Goal: Find specific page/section: Find specific page/section

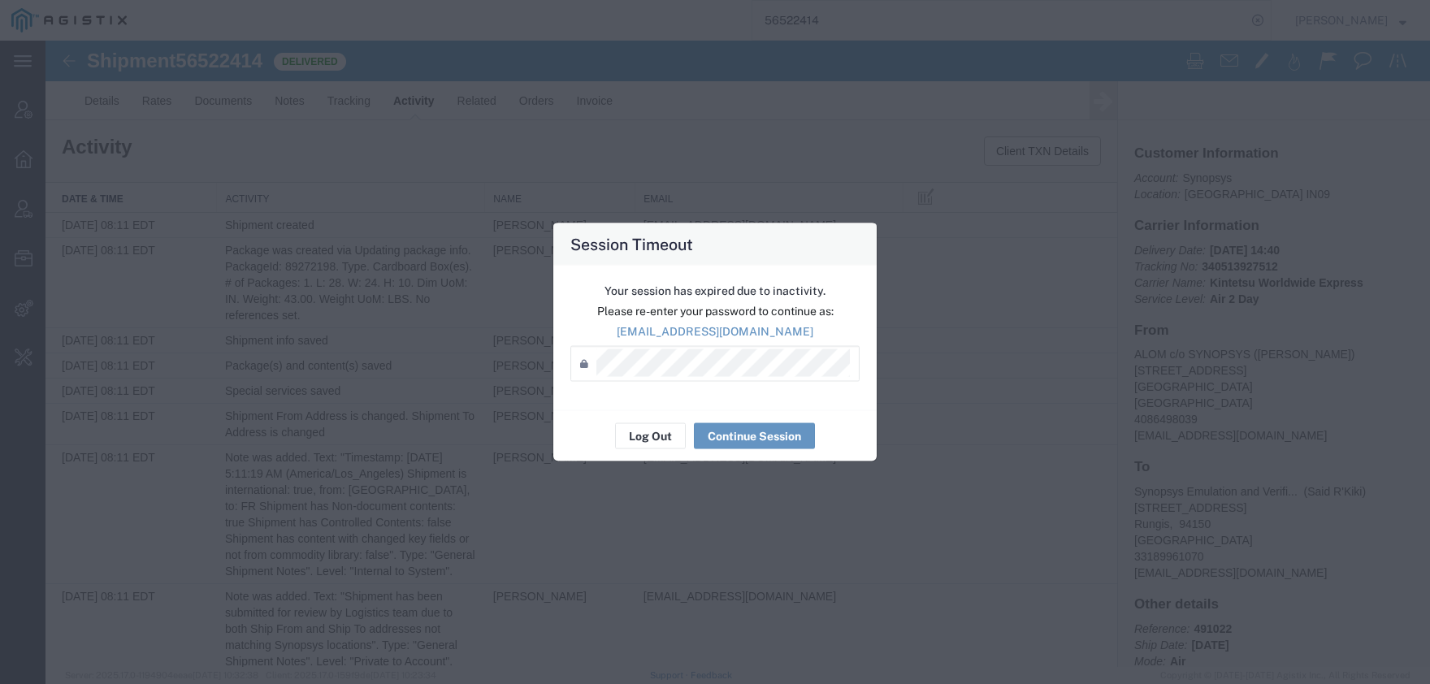
scroll to position [983, 0]
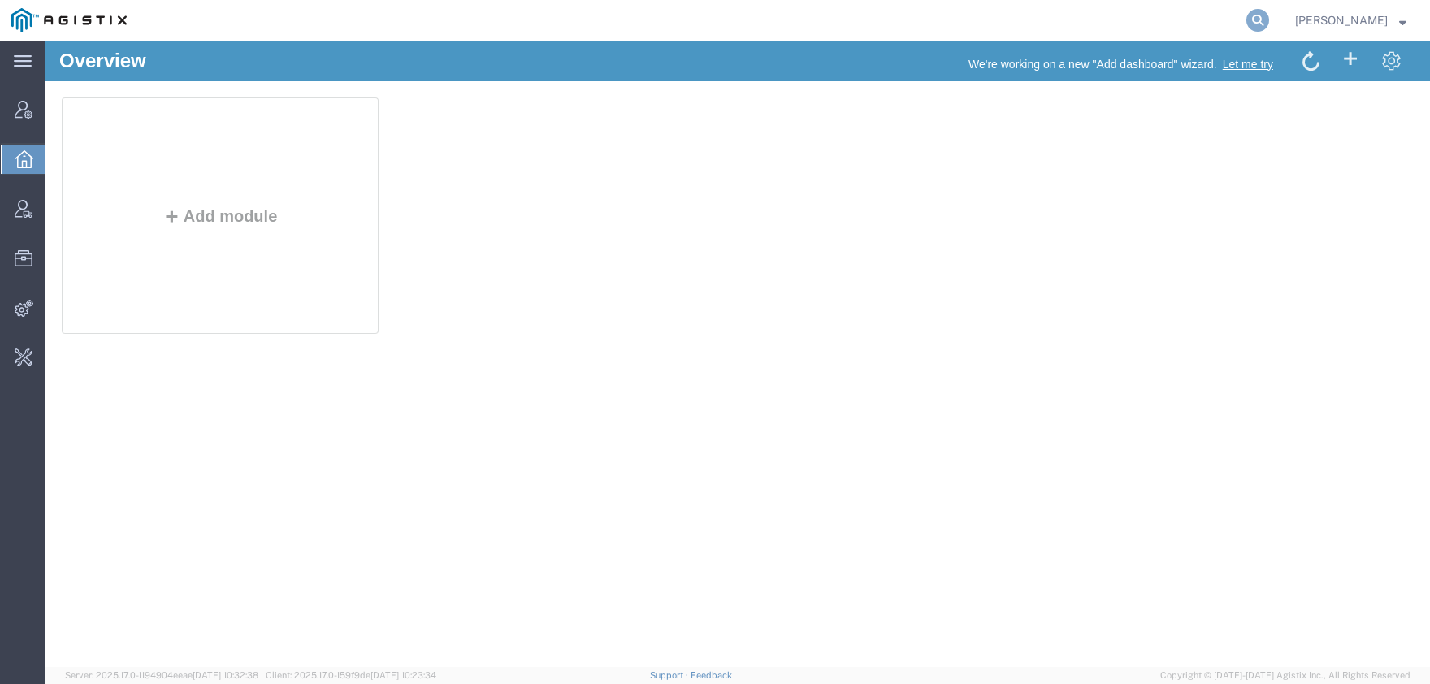
click at [1269, 24] on icon at bounding box center [1257, 20] width 23 height 23
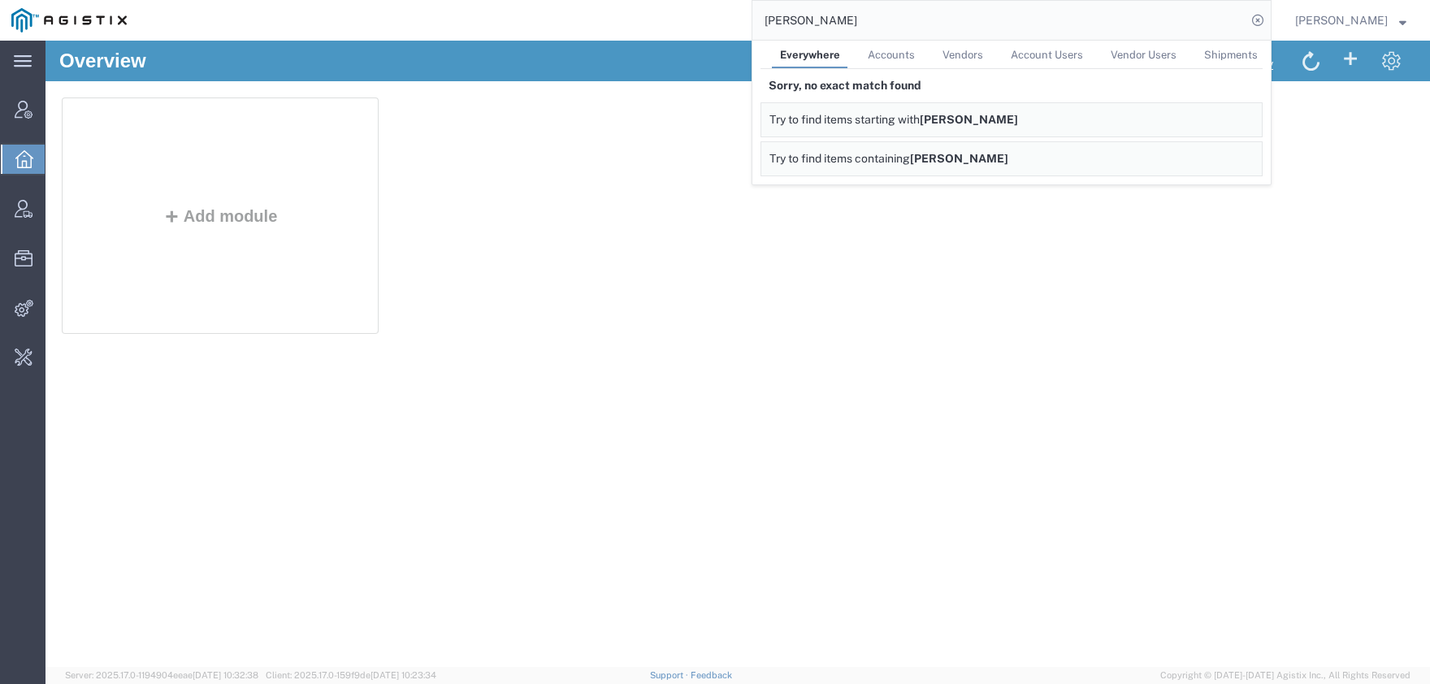
drag, startPoint x: 881, startPoint y: 23, endPoint x: 689, endPoint y: 21, distance: 191.8
click at [752, 21] on input "[PERSON_NAME]" at bounding box center [999, 20] width 494 height 39
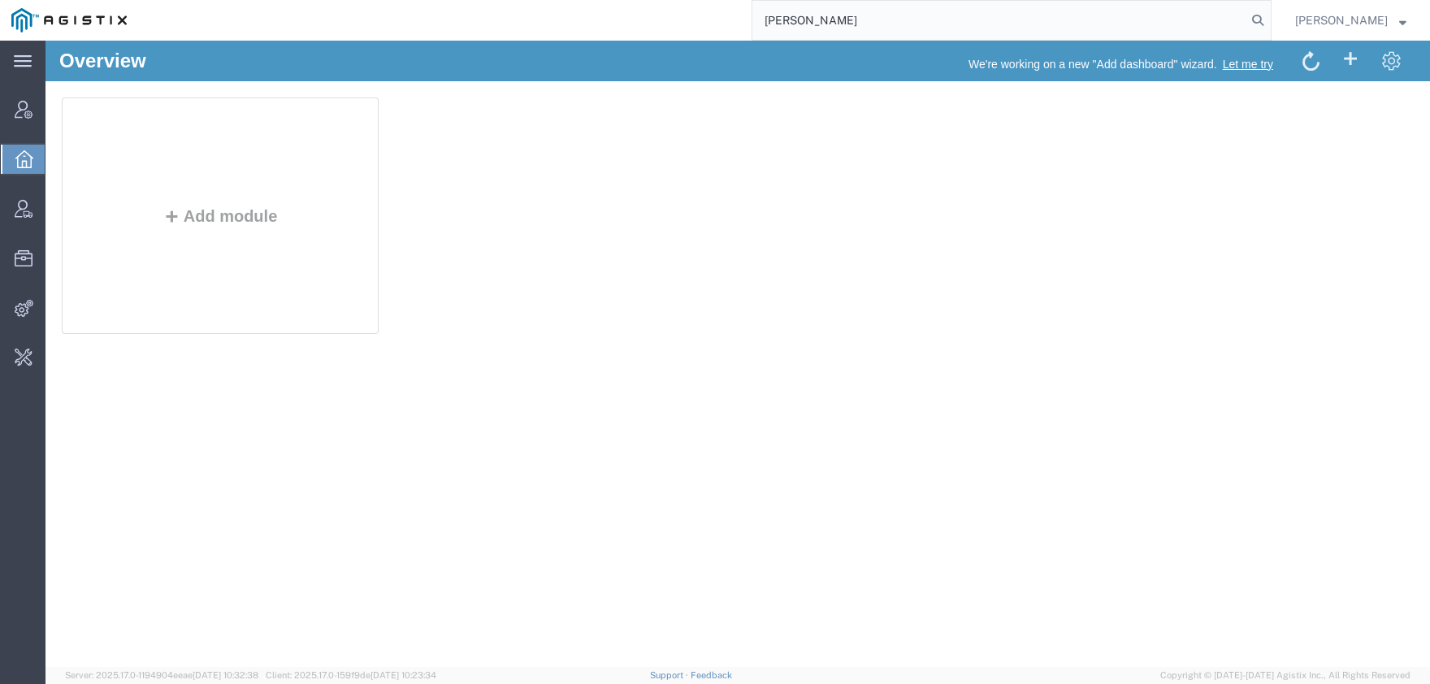
type input "[PERSON_NAME]"
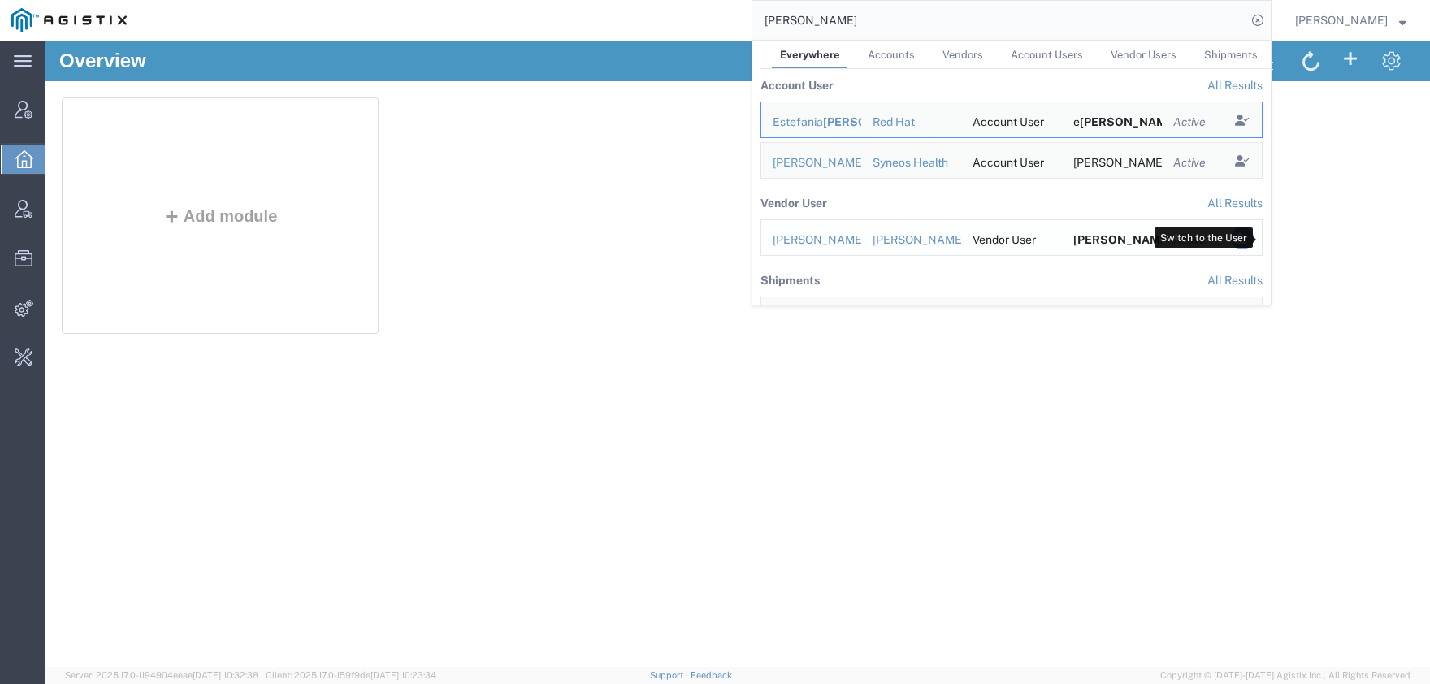
click at [1254, 245] on icon "Search Results" at bounding box center [1242, 238] width 23 height 23
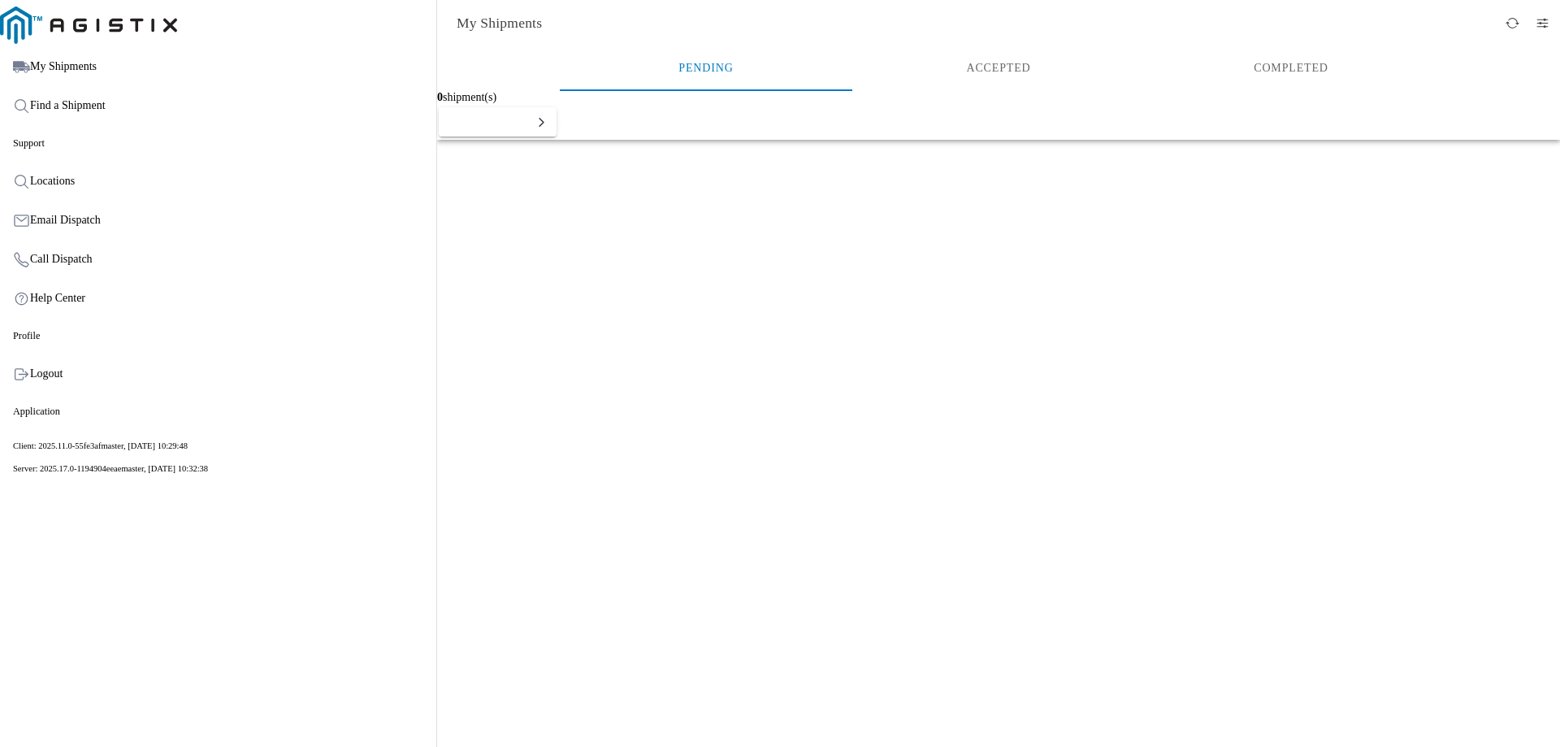
click at [1068, 67] on ion-segment-button "Accepted" at bounding box center [998, 67] width 292 height 45
click at [1250, 69] on ion-segment-button "Completed" at bounding box center [1291, 67] width 292 height 45
click at [1538, 27] on span "button" at bounding box center [1542, 23] width 14 height 14
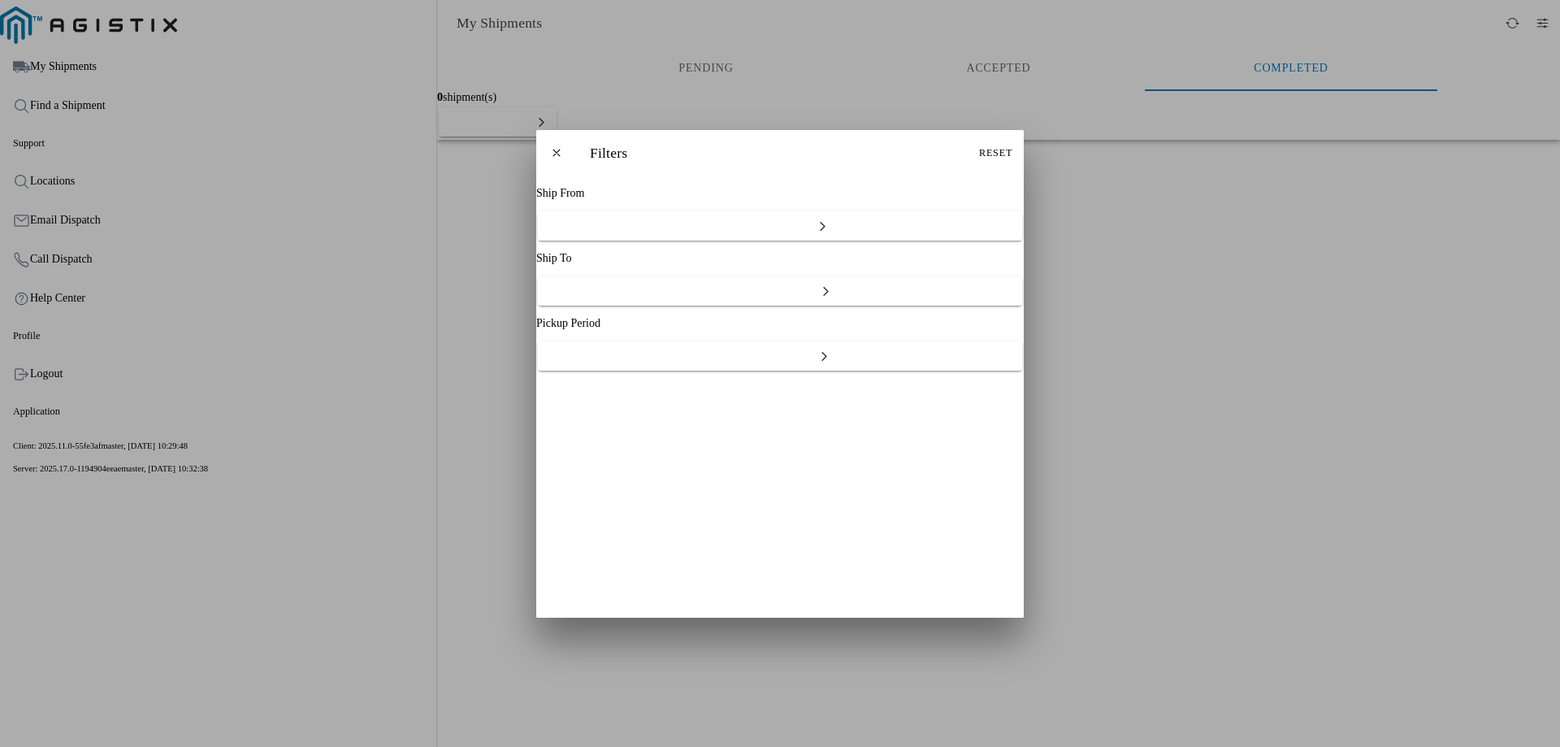
click at [64, 389] on ion-backdrop at bounding box center [780, 373] width 1560 height 747
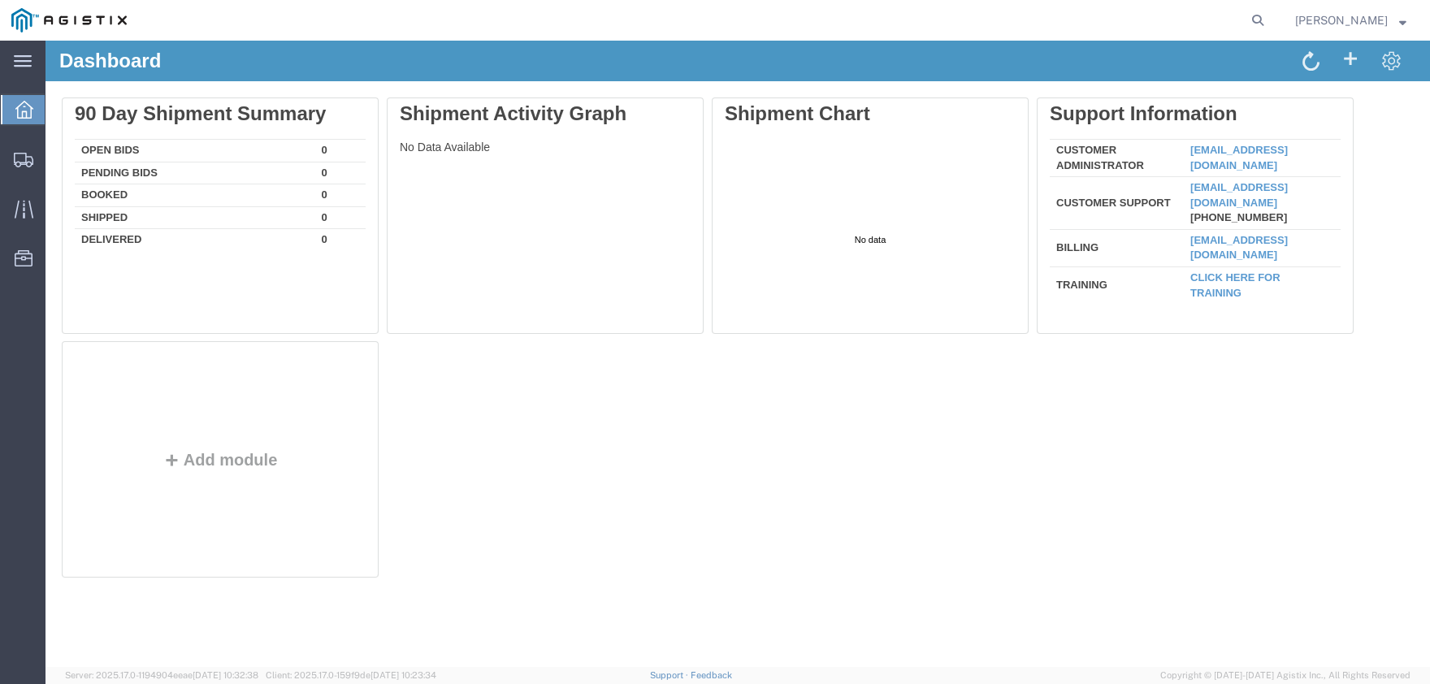
click at [1354, 26] on span "[PERSON_NAME]" at bounding box center [1341, 20] width 93 height 18
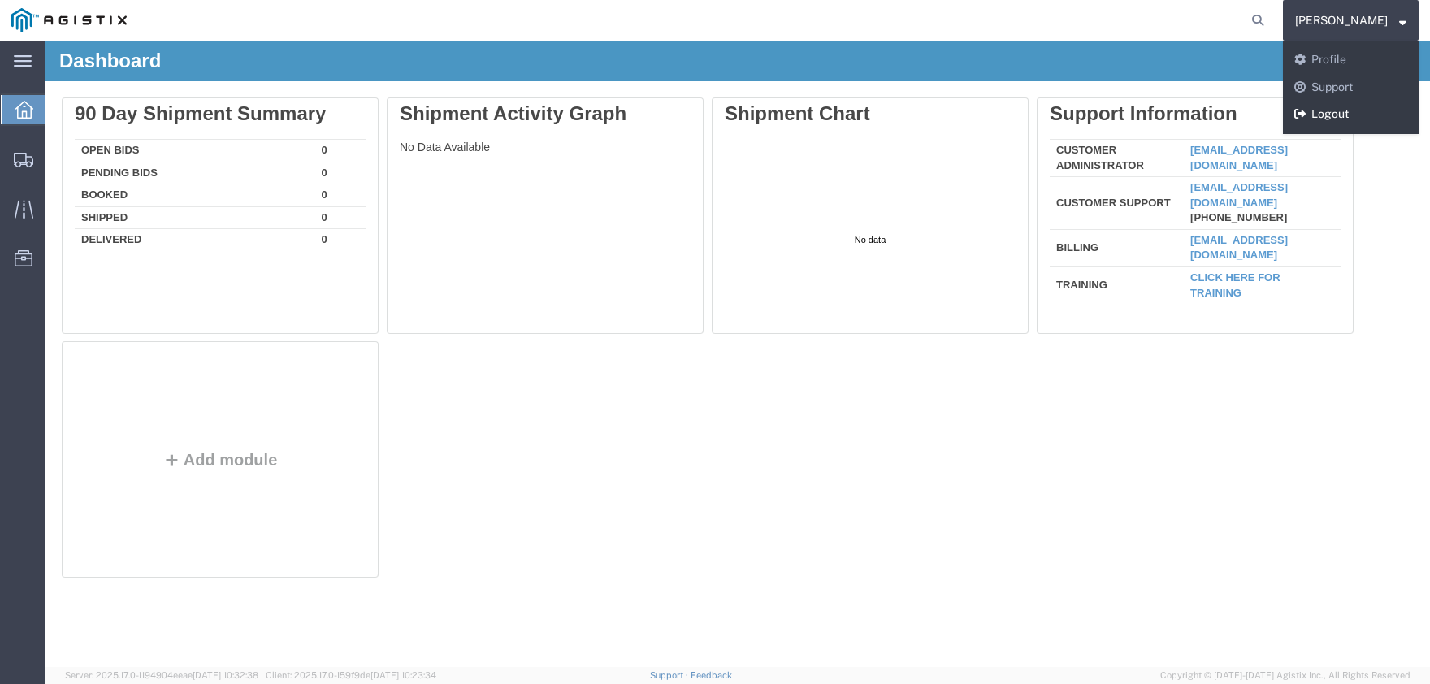
click at [1324, 112] on link "Logout" at bounding box center [1351, 115] width 136 height 28
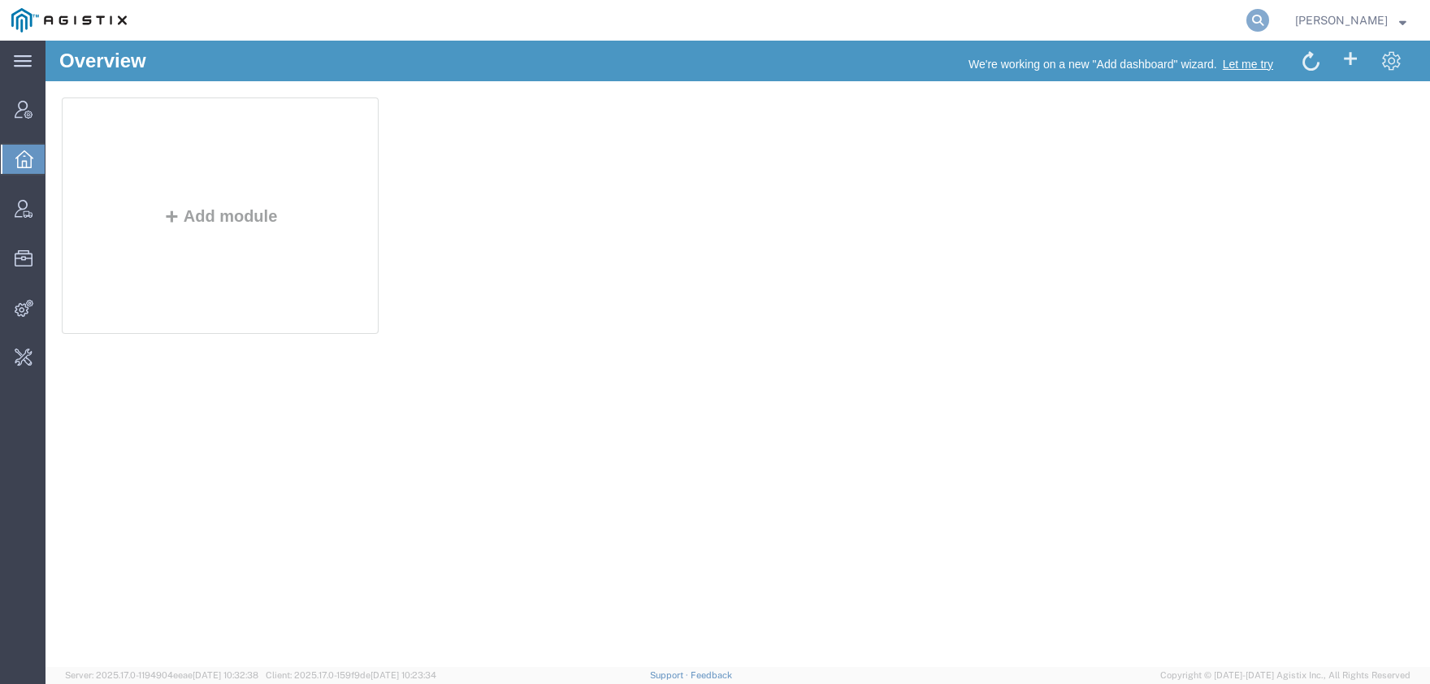
click at [1269, 25] on icon at bounding box center [1257, 20] width 23 height 23
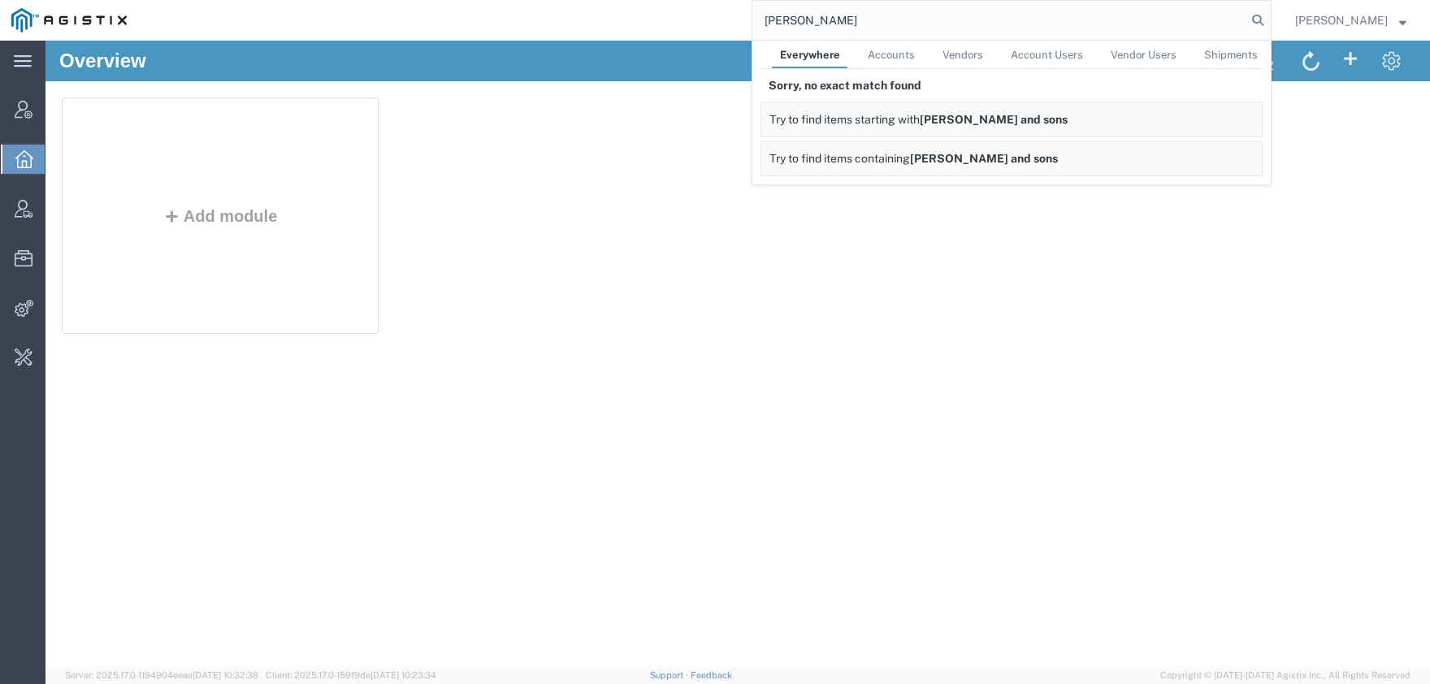
type input "[PERSON_NAME]"
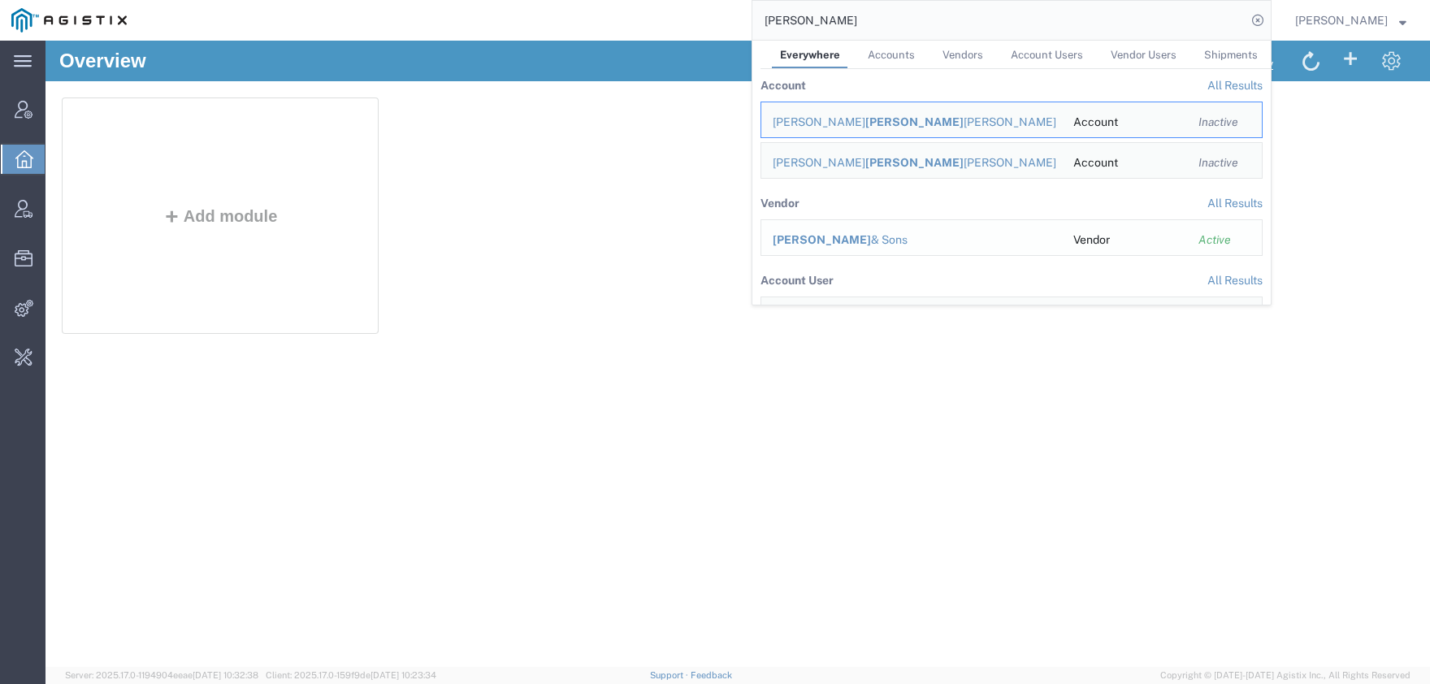
click at [867, 241] on div "[PERSON_NAME] & Sons" at bounding box center [912, 240] width 278 height 17
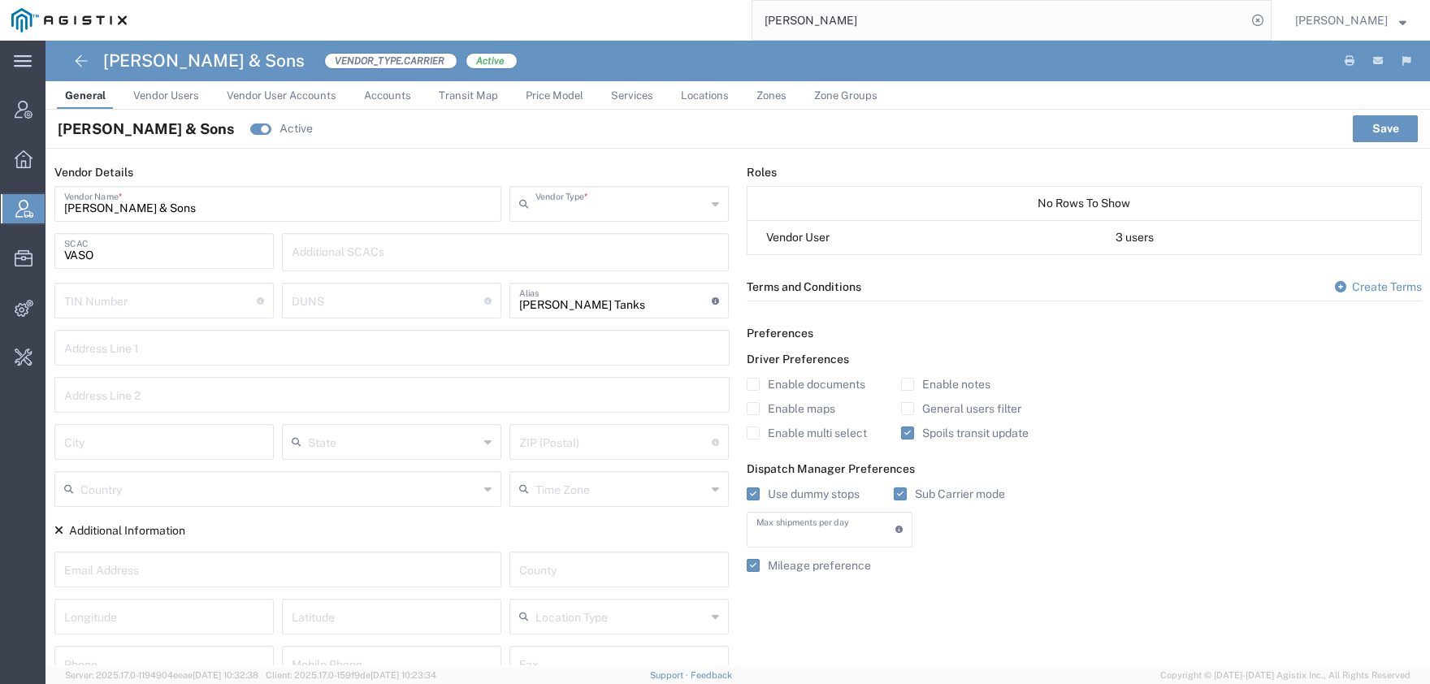
type input "Carrier"
type input "1"
click at [182, 97] on span "Vendor Users" at bounding box center [166, 95] width 66 height 12
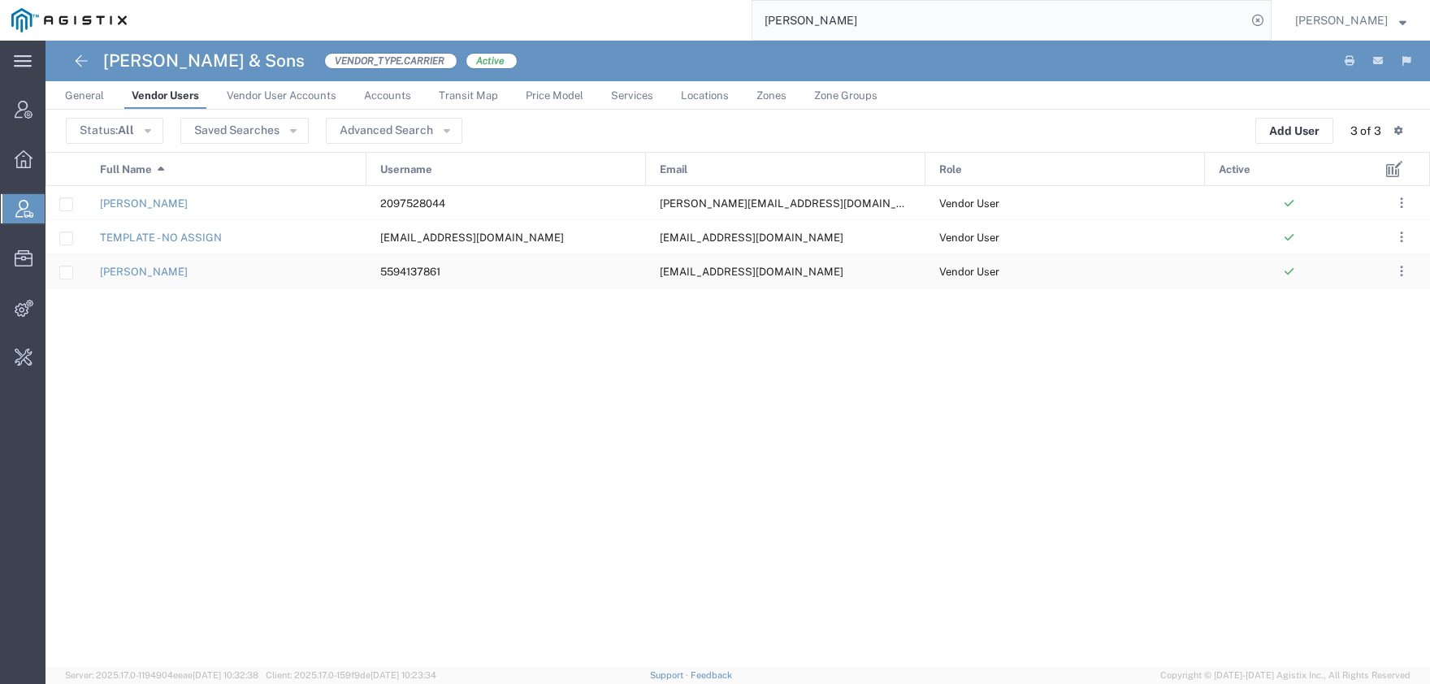
click at [466, 266] on div "5594137861" at bounding box center [505, 270] width 279 height 33
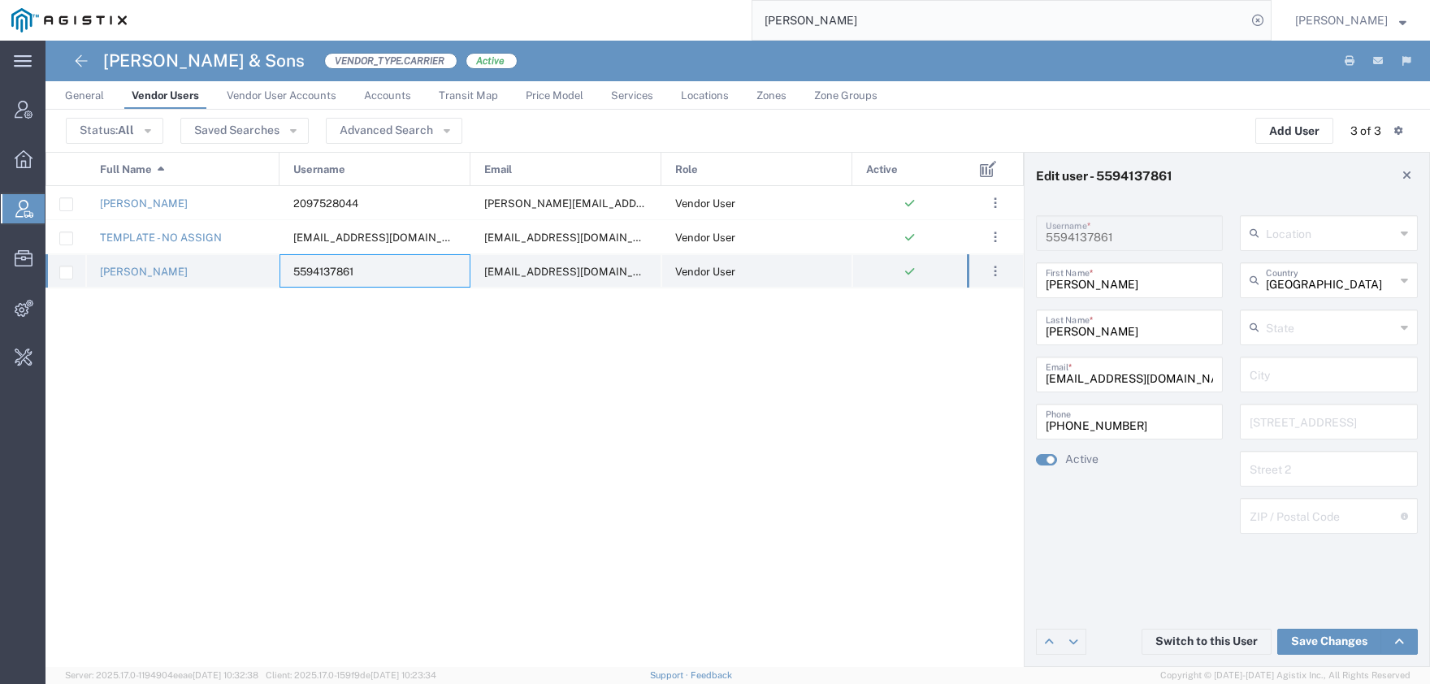
click at [391, 271] on div "5594137861" at bounding box center [374, 270] width 191 height 33
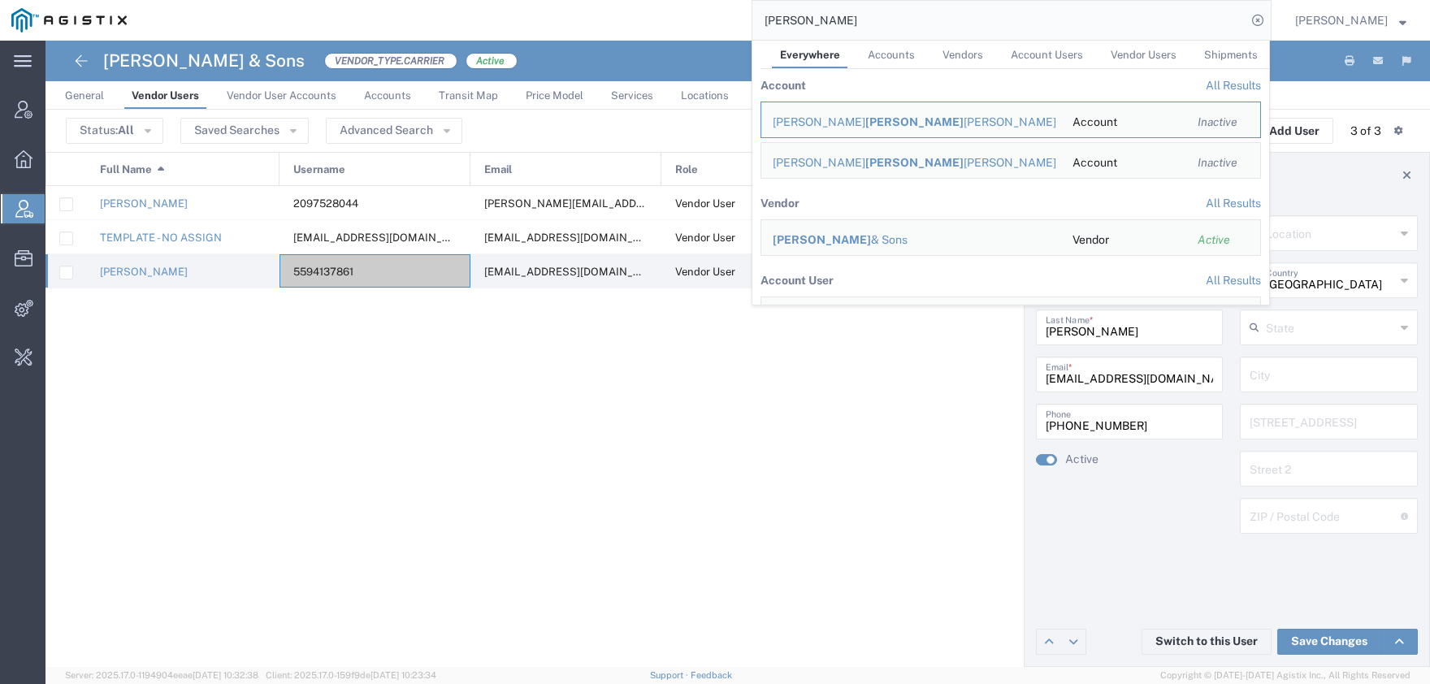
drag, startPoint x: 691, startPoint y: 15, endPoint x: 541, endPoint y: 15, distance: 150.3
click at [752, 15] on input "veronica" at bounding box center [999, 20] width 494 height 39
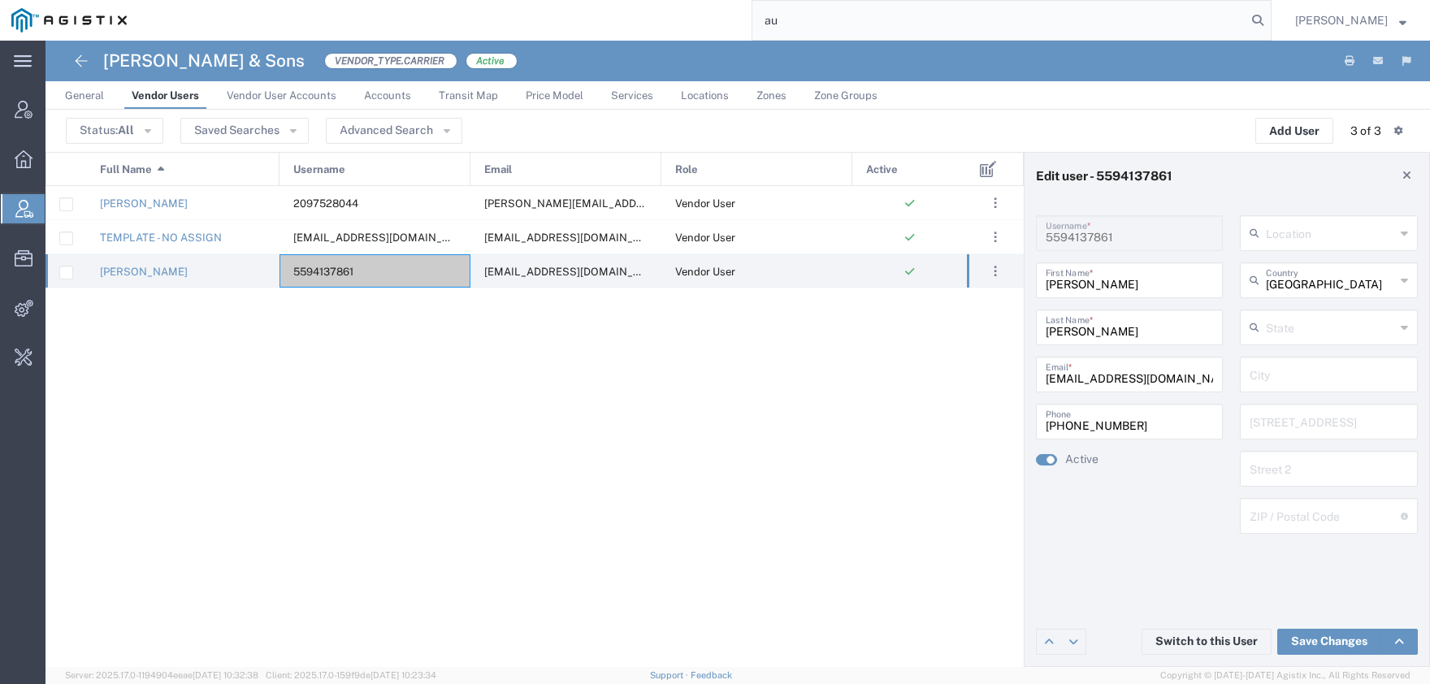
type input "a"
type input "dream"
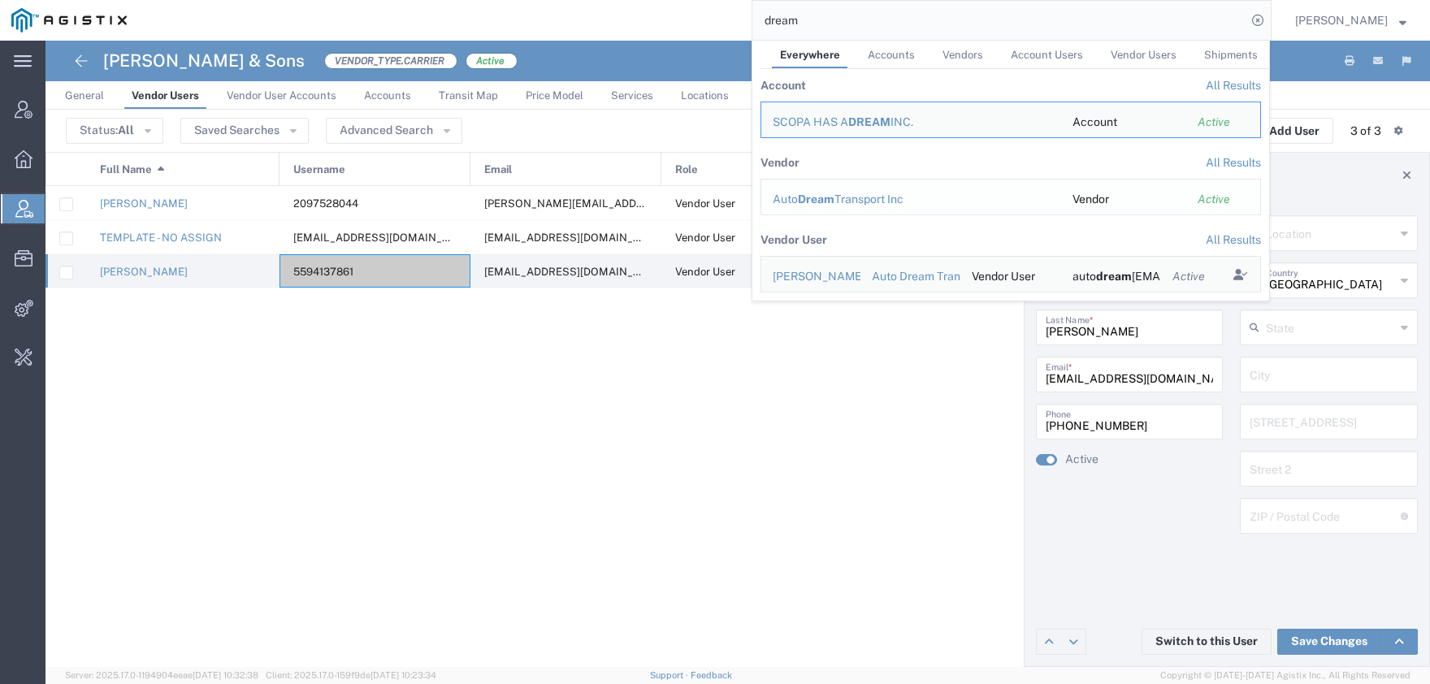
click at [877, 201] on div "Auto Dream Transport Inc" at bounding box center [911, 199] width 277 height 17
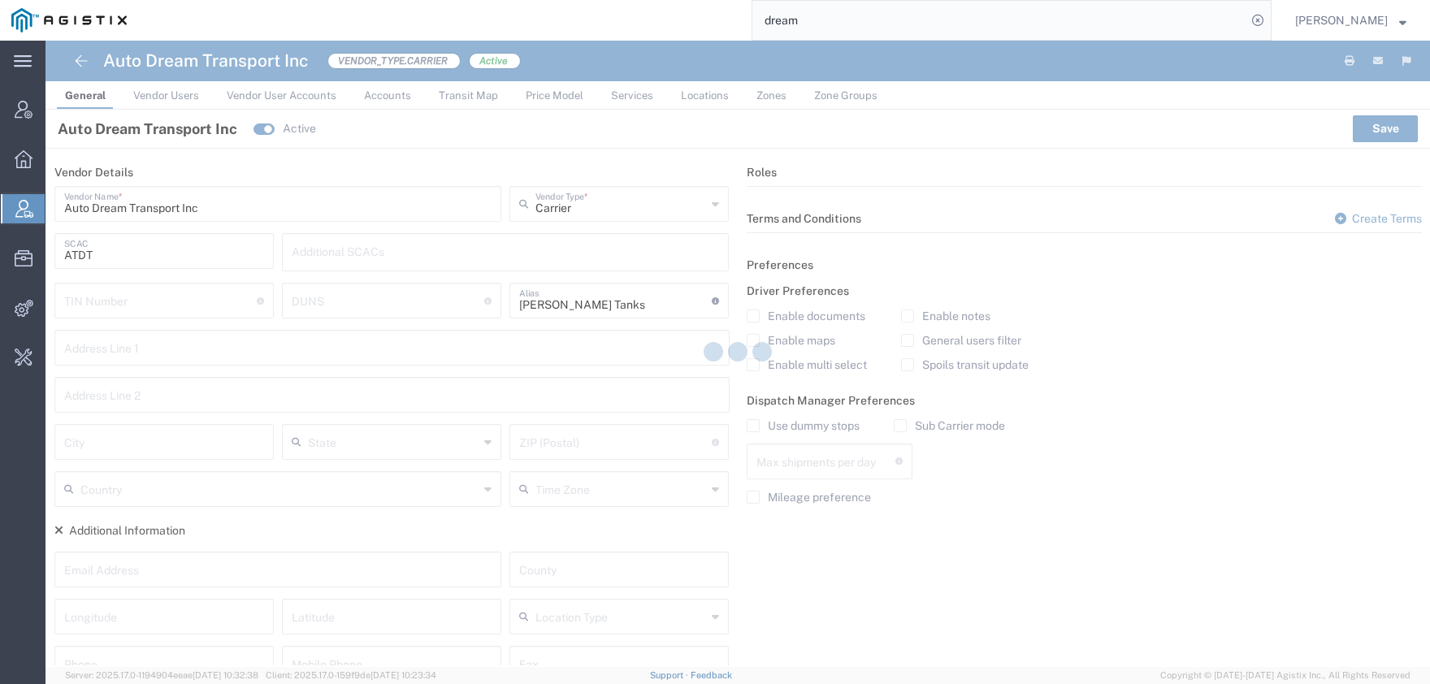
type input "1"
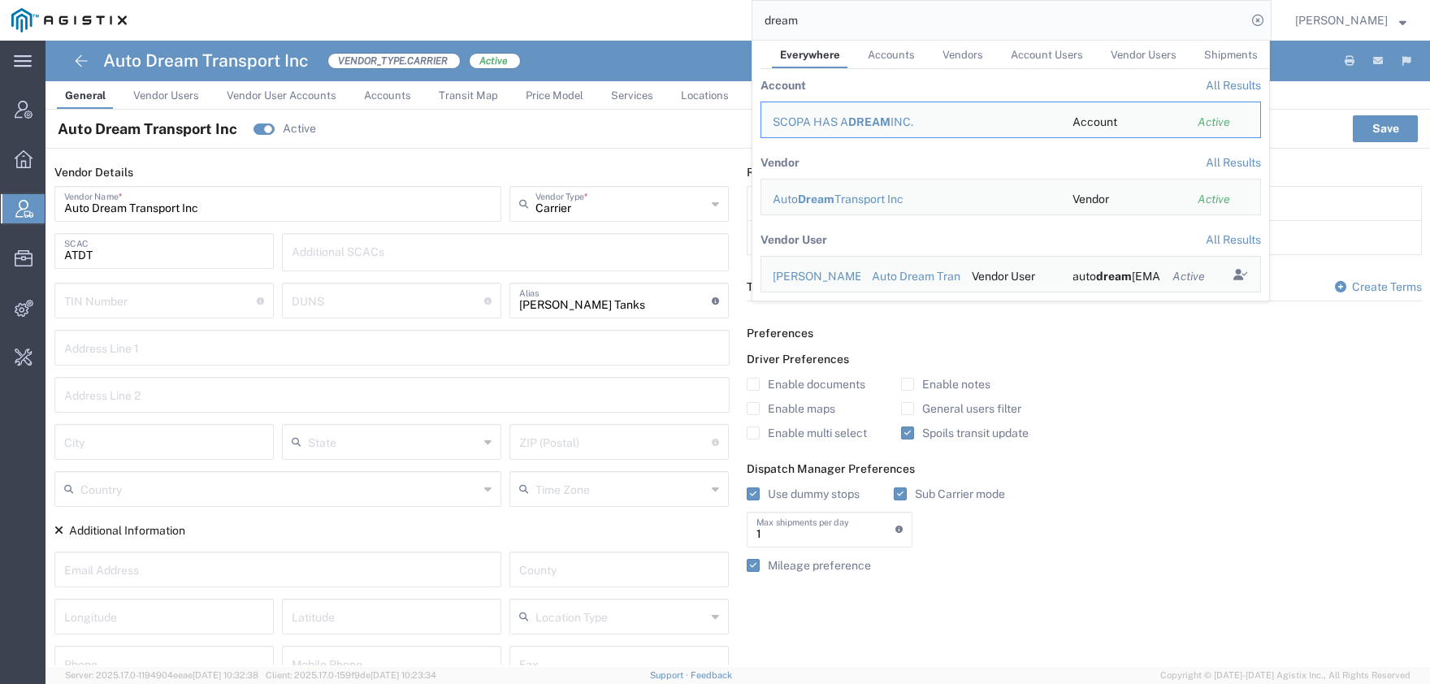
drag, startPoint x: 856, startPoint y: 19, endPoint x: 720, endPoint y: 19, distance: 136.5
click at [761, 19] on input "dream" at bounding box center [999, 20] width 494 height 39
paste input "5594137861"
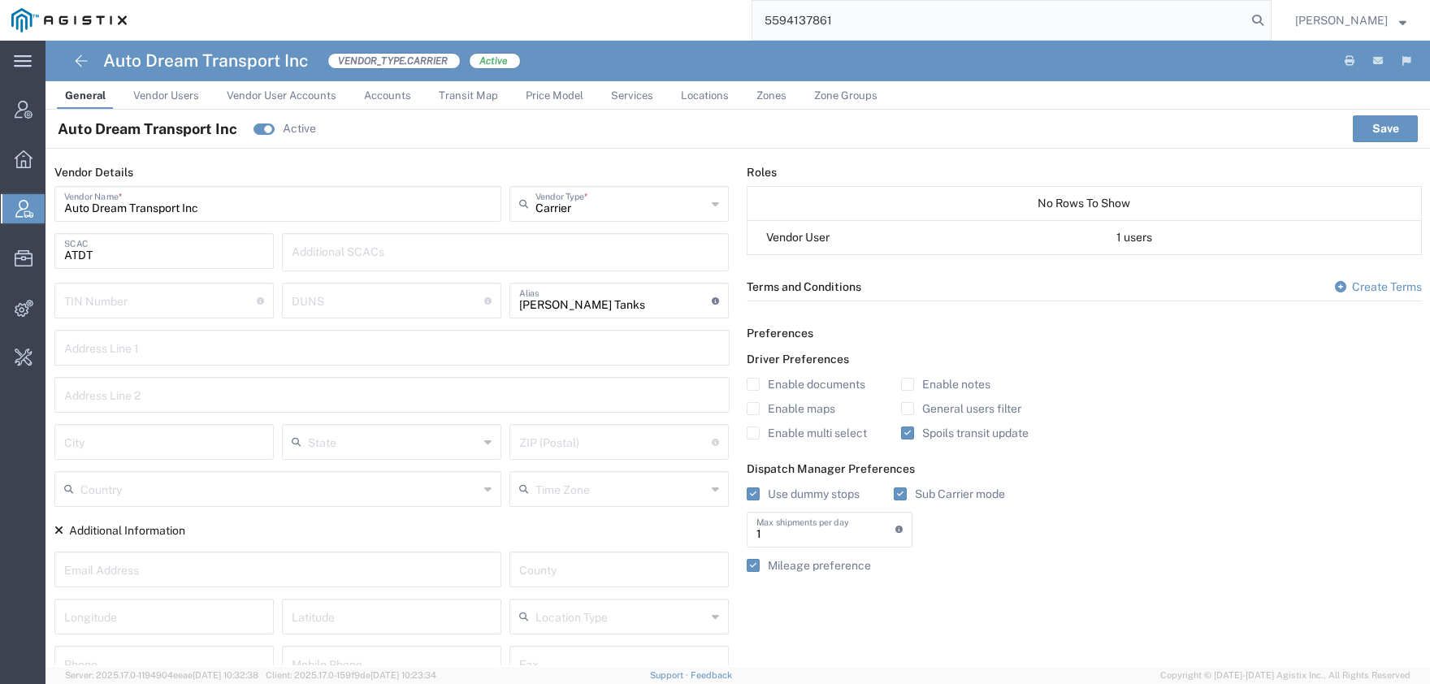
type input "5594137861"
